Goal: Task Accomplishment & Management: Manage account settings

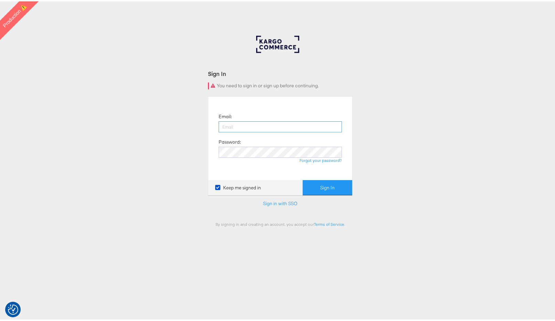
click at [252, 126] on input "email" at bounding box center [279, 125] width 123 height 11
type input "[PERSON_NAME][EMAIL_ADDRESS][PERSON_NAME][DOMAIN_NAME]"
click at [341, 190] on button "Sign In" at bounding box center [327, 186] width 50 height 15
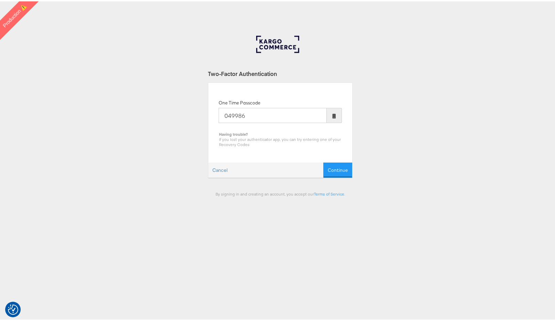
type input "049986"
click at [323, 161] on button "Continue" at bounding box center [337, 168] width 29 height 15
